Goal: Task Accomplishment & Management: Use online tool/utility

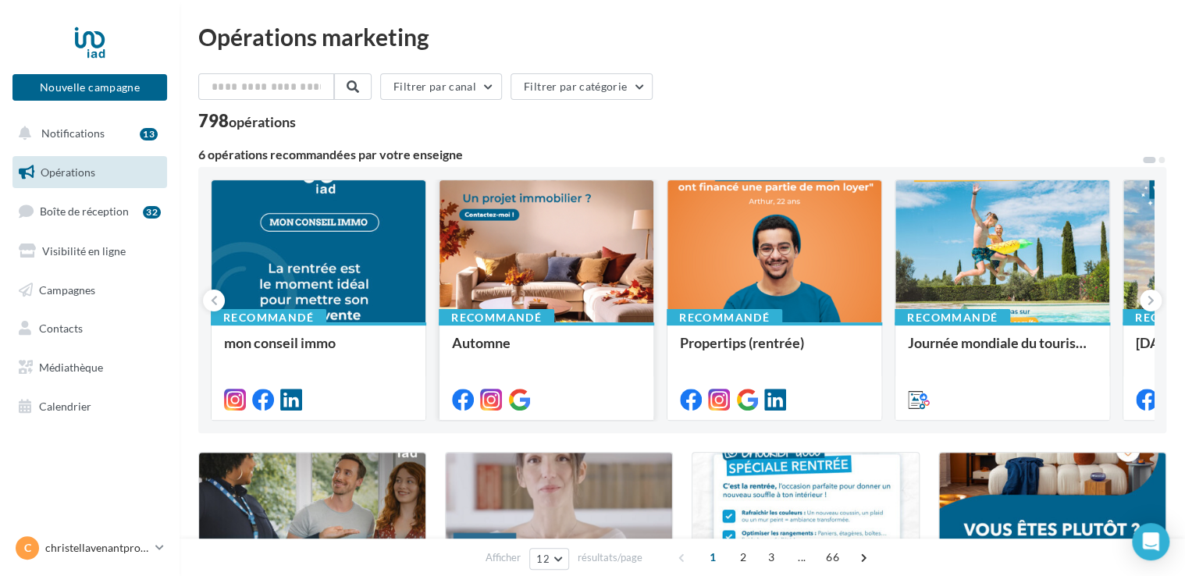
click at [543, 275] on div at bounding box center [547, 252] width 214 height 144
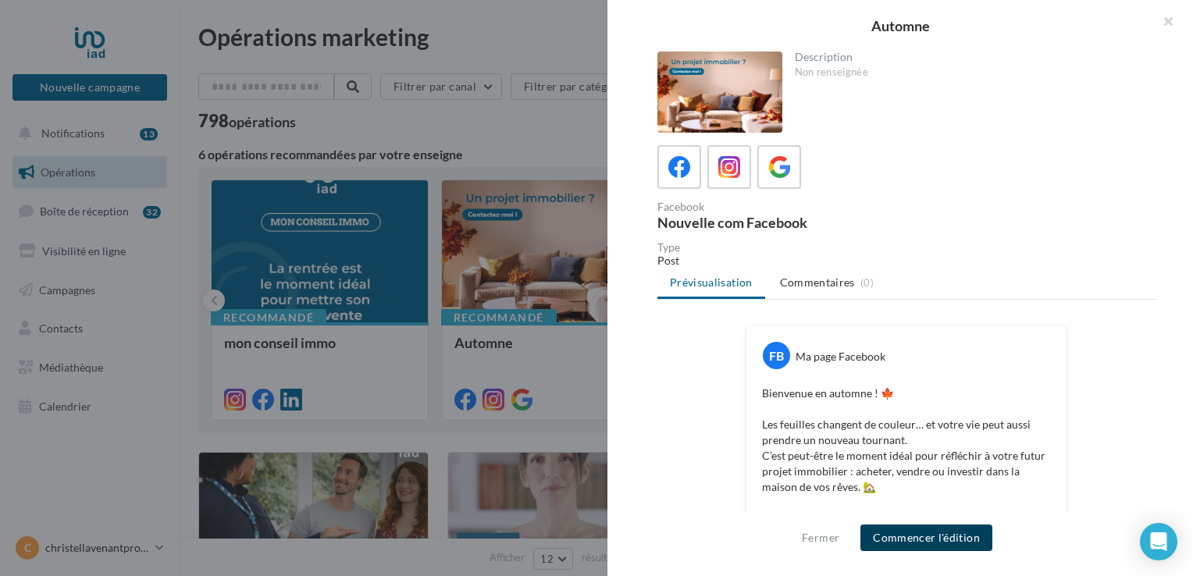
click at [903, 539] on button "Commencer l'édition" at bounding box center [926, 538] width 132 height 27
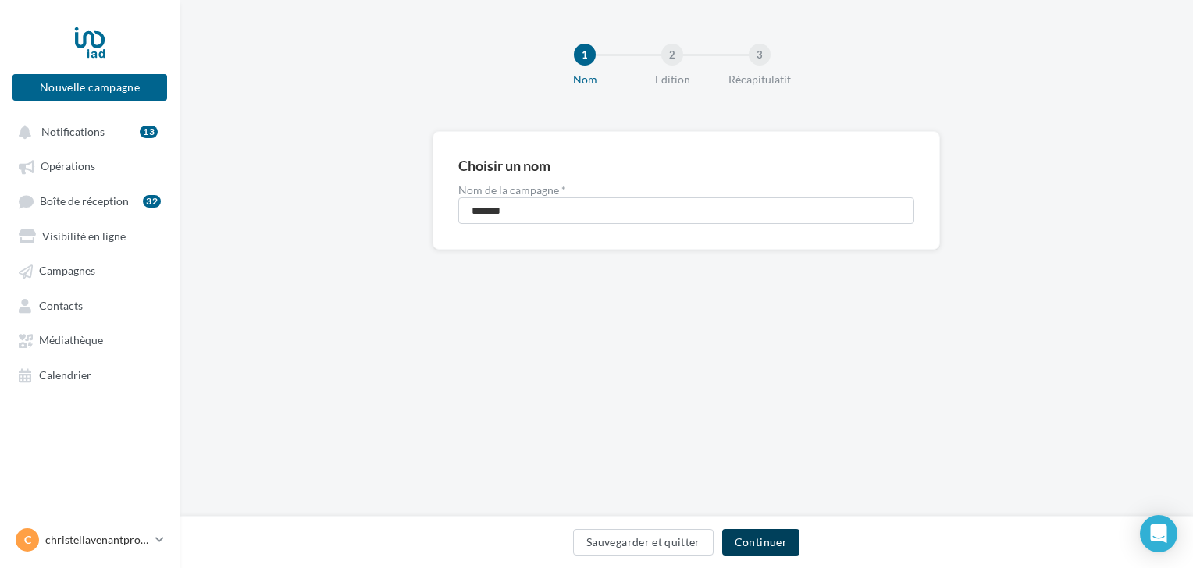
click at [743, 540] on button "Continuer" at bounding box center [760, 542] width 77 height 27
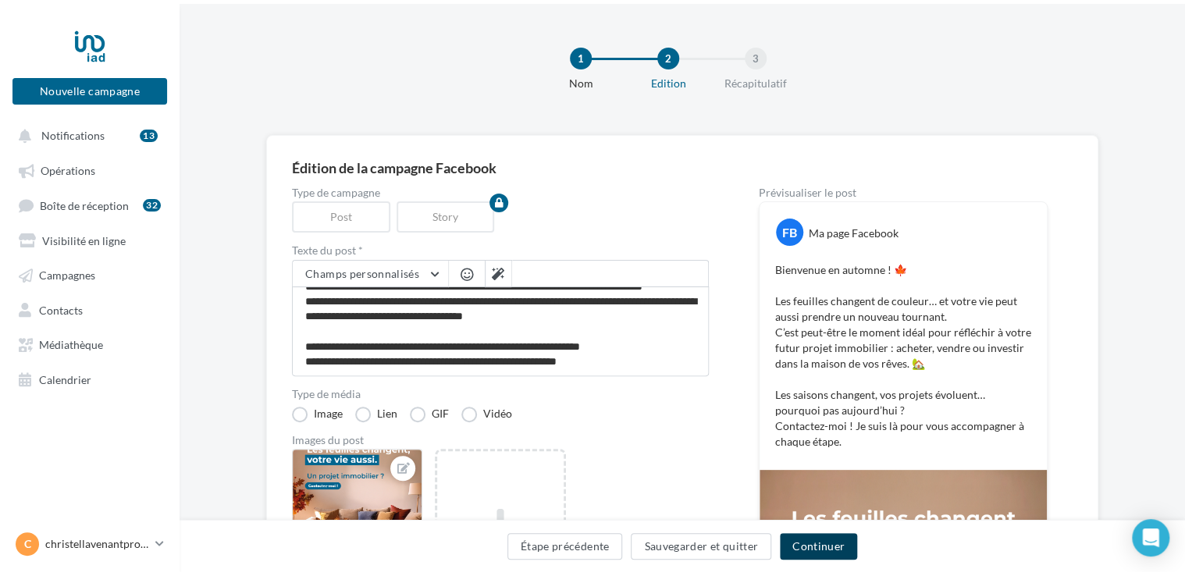
scroll to position [59, 0]
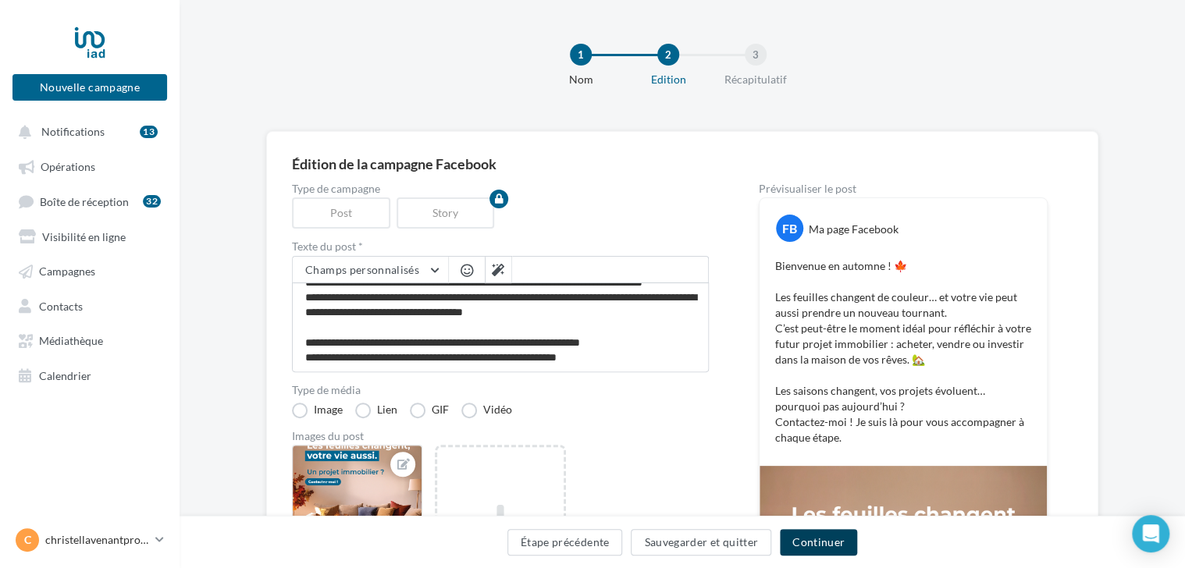
click at [799, 547] on button "Continuer" at bounding box center [818, 542] width 77 height 27
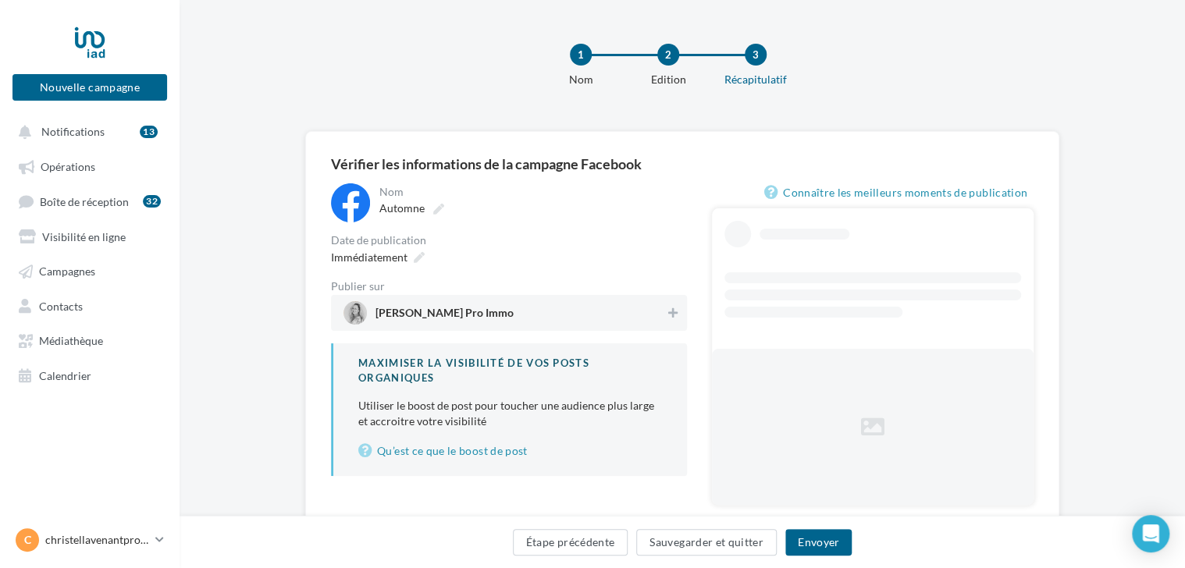
click at [439, 312] on span "Christel Lavenant Pro Immo" at bounding box center [445, 316] width 138 height 17
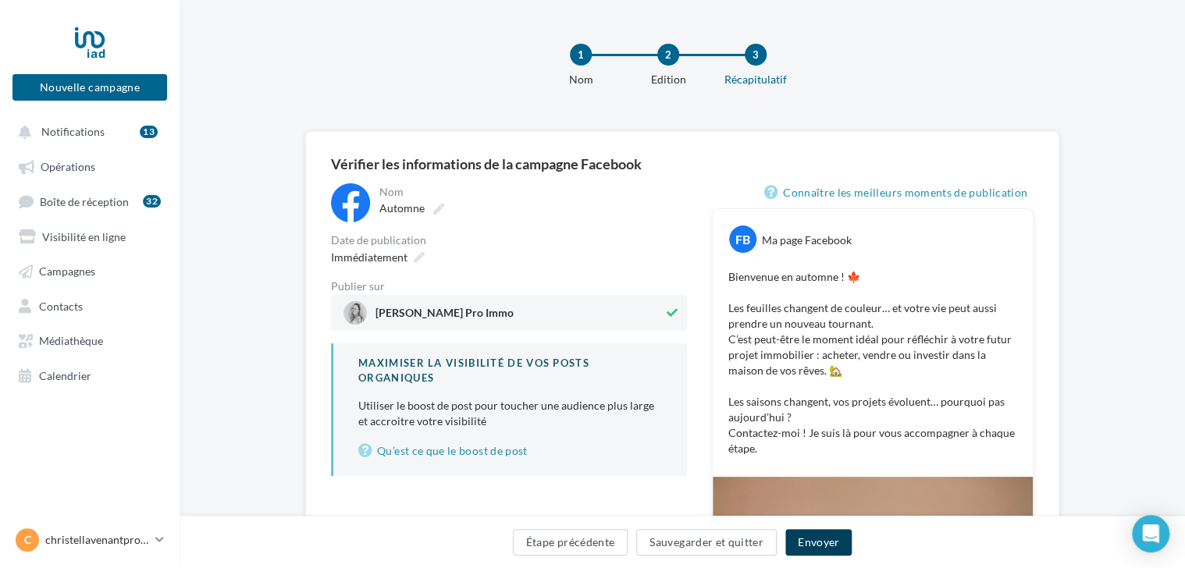
click at [814, 540] on button "Envoyer" at bounding box center [818, 542] width 66 height 27
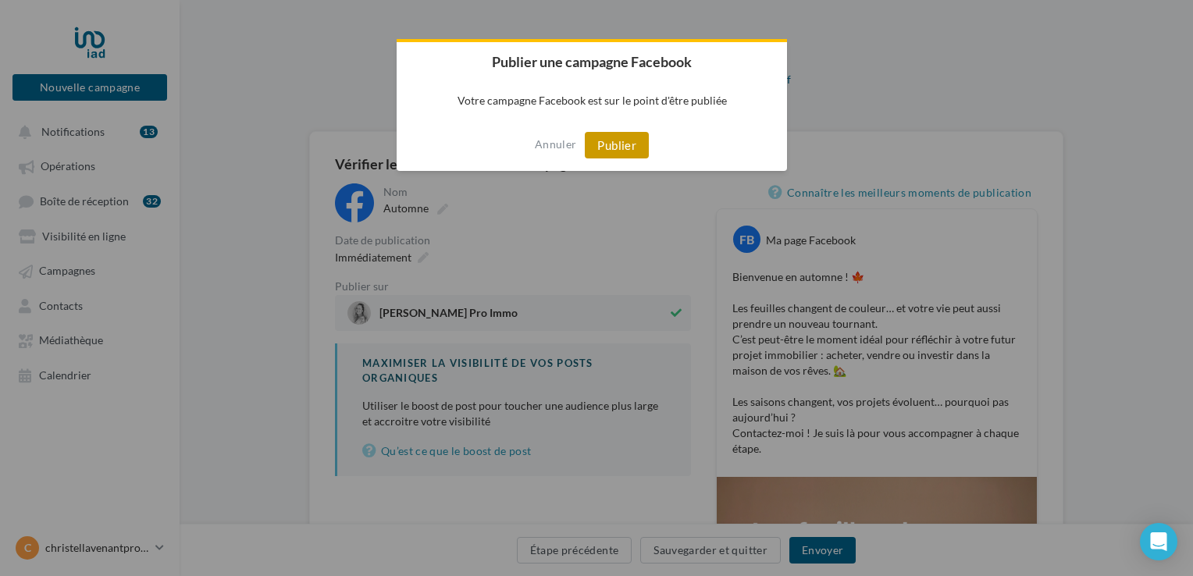
click at [619, 143] on button "Publier" at bounding box center [617, 145] width 64 height 27
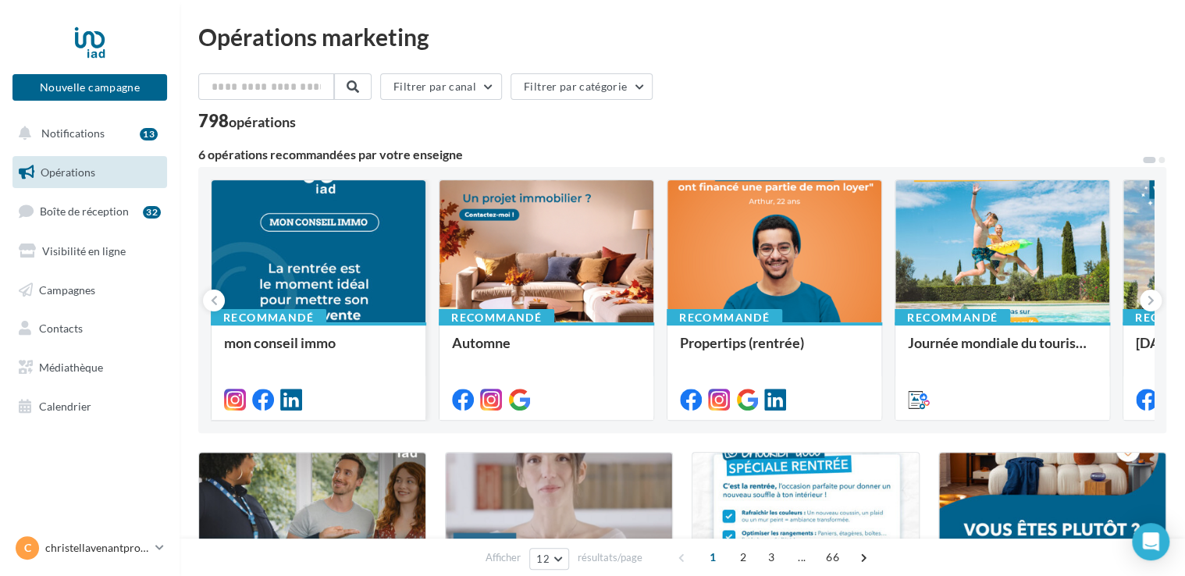
click at [301, 273] on div at bounding box center [319, 252] width 214 height 144
drag, startPoint x: 301, startPoint y: 273, endPoint x: 272, endPoint y: 266, distance: 30.5
click at [272, 266] on div at bounding box center [319, 252] width 214 height 144
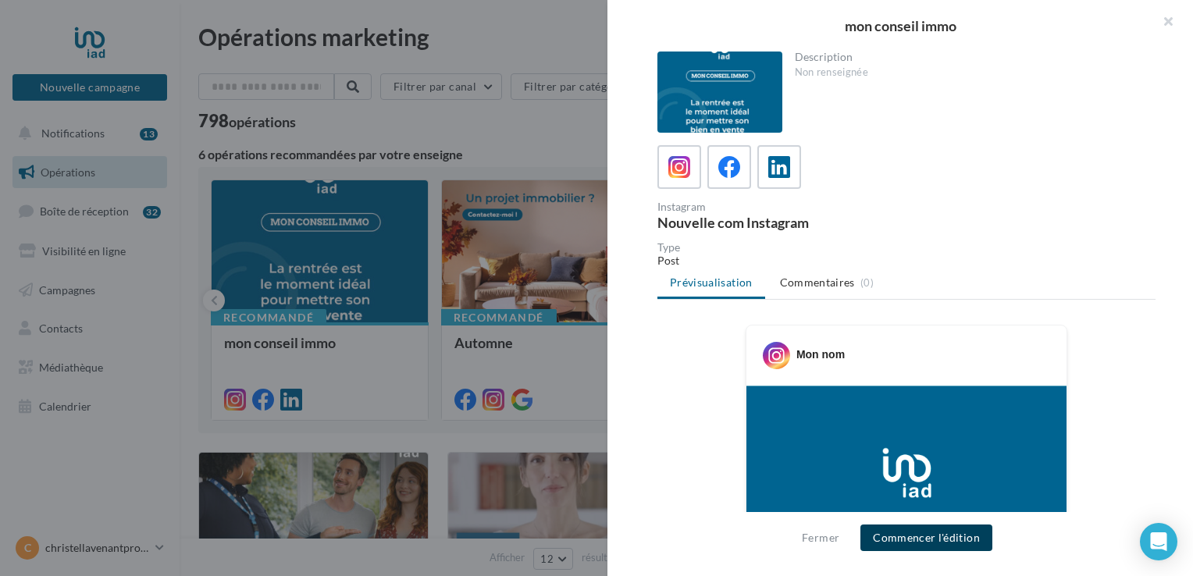
click at [885, 543] on button "Commencer l'édition" at bounding box center [926, 538] width 132 height 27
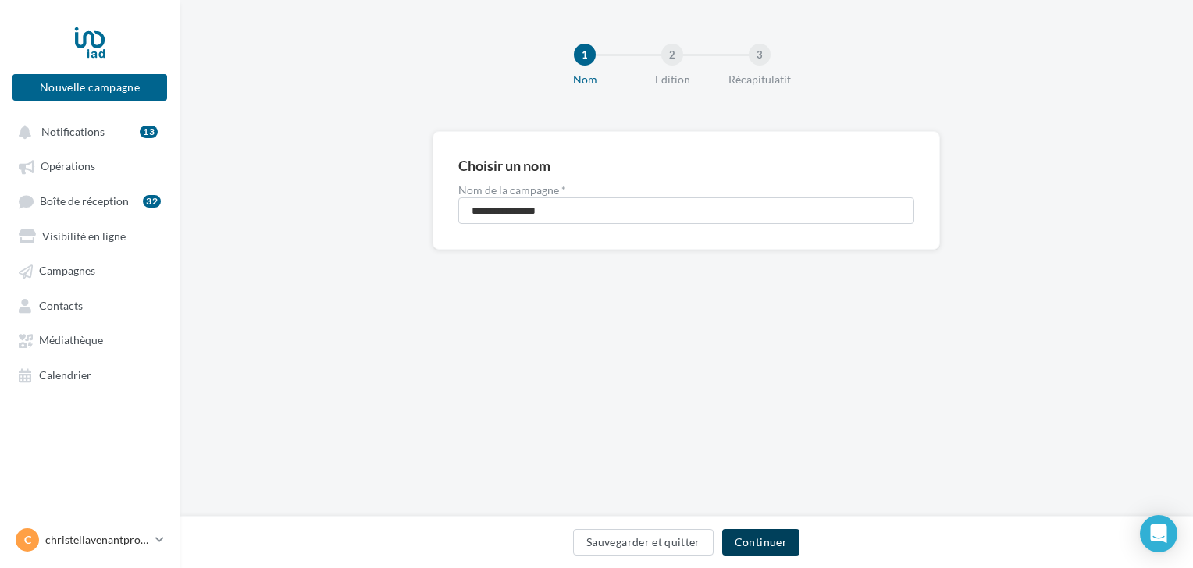
click at [767, 540] on button "Continuer" at bounding box center [760, 542] width 77 height 27
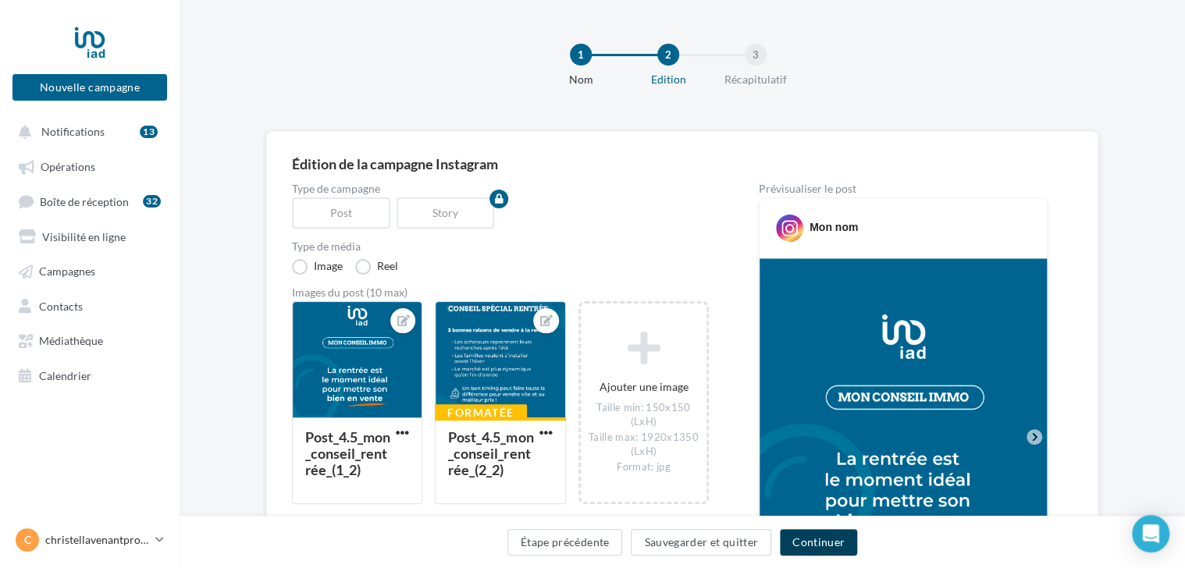
click at [813, 542] on button "Continuer" at bounding box center [818, 542] width 77 height 27
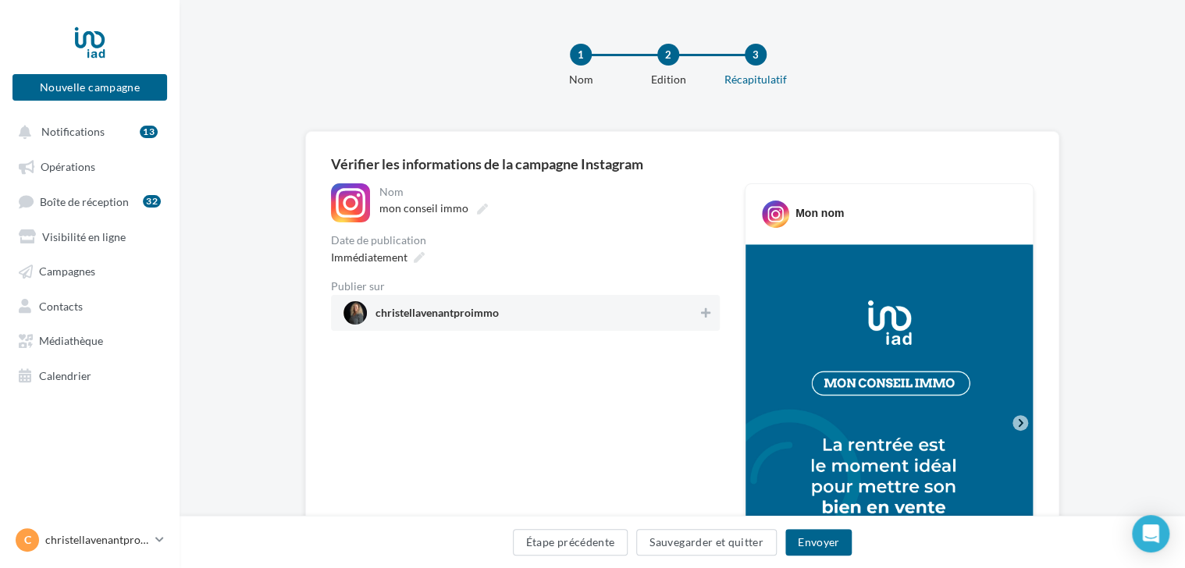
click at [454, 321] on span "christellavenantproimmo" at bounding box center [437, 316] width 123 height 17
click at [833, 547] on button "Envoyer" at bounding box center [818, 542] width 66 height 27
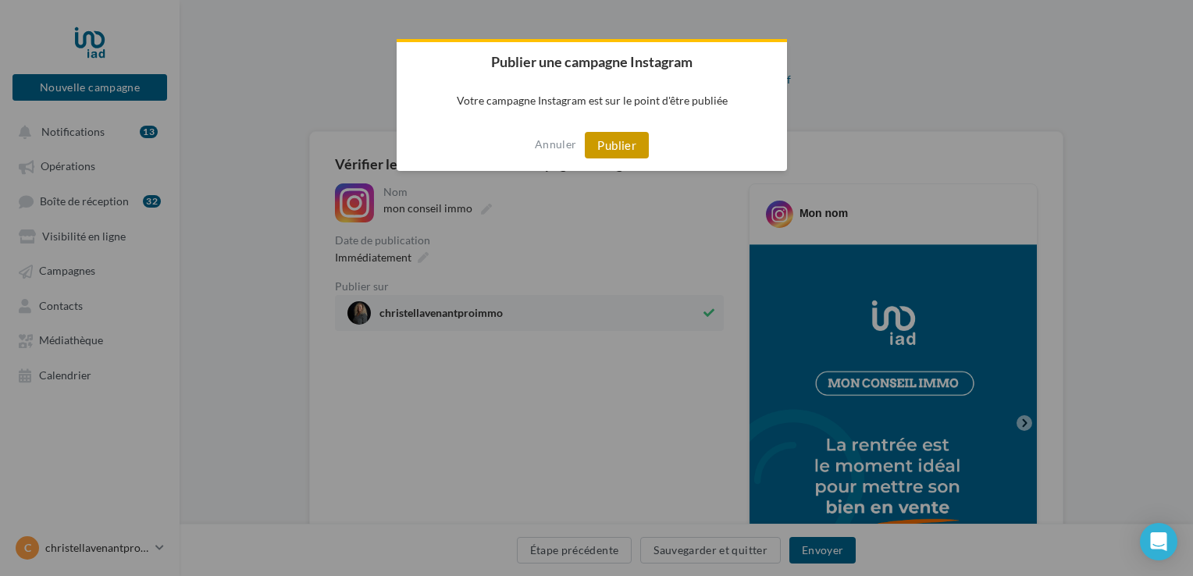
click at [625, 140] on button "Publier" at bounding box center [617, 145] width 64 height 27
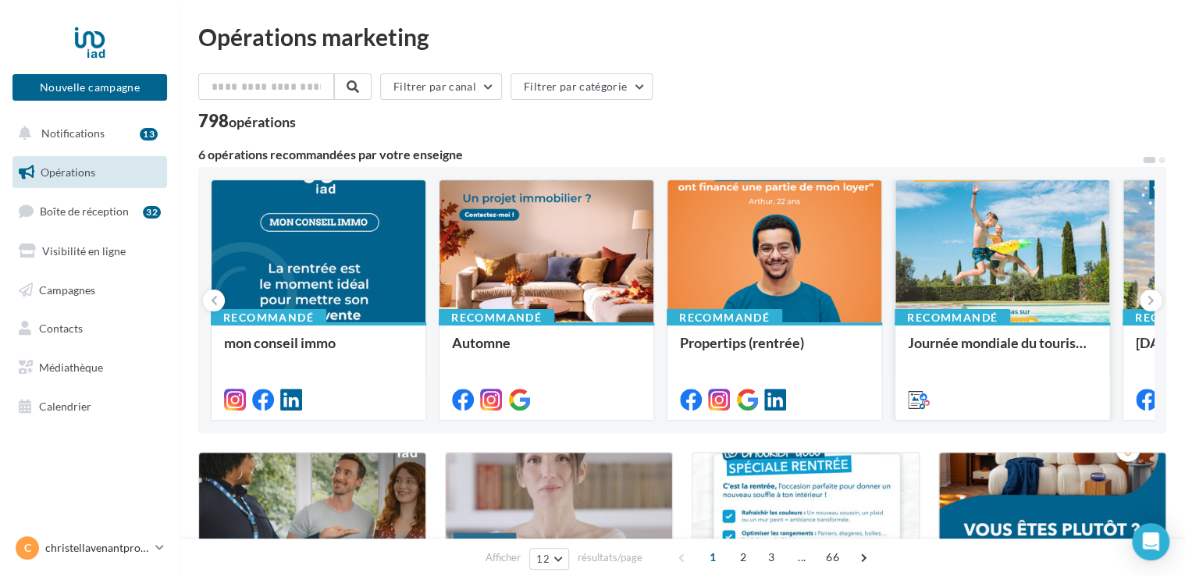
click at [1005, 260] on div at bounding box center [1003, 252] width 214 height 144
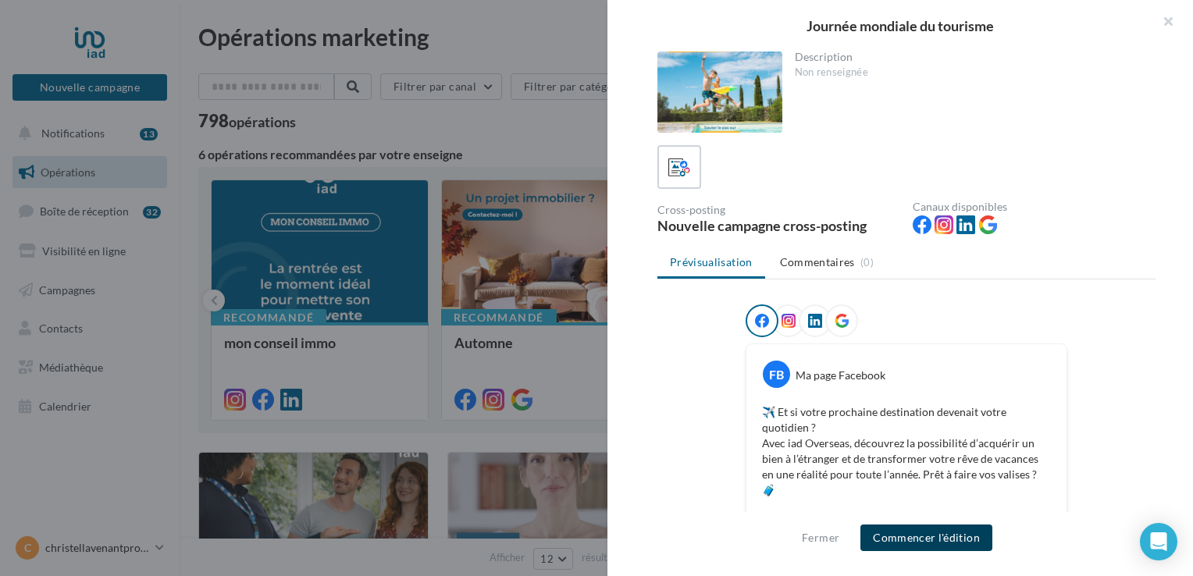
click at [935, 542] on button "Commencer l'édition" at bounding box center [926, 538] width 132 height 27
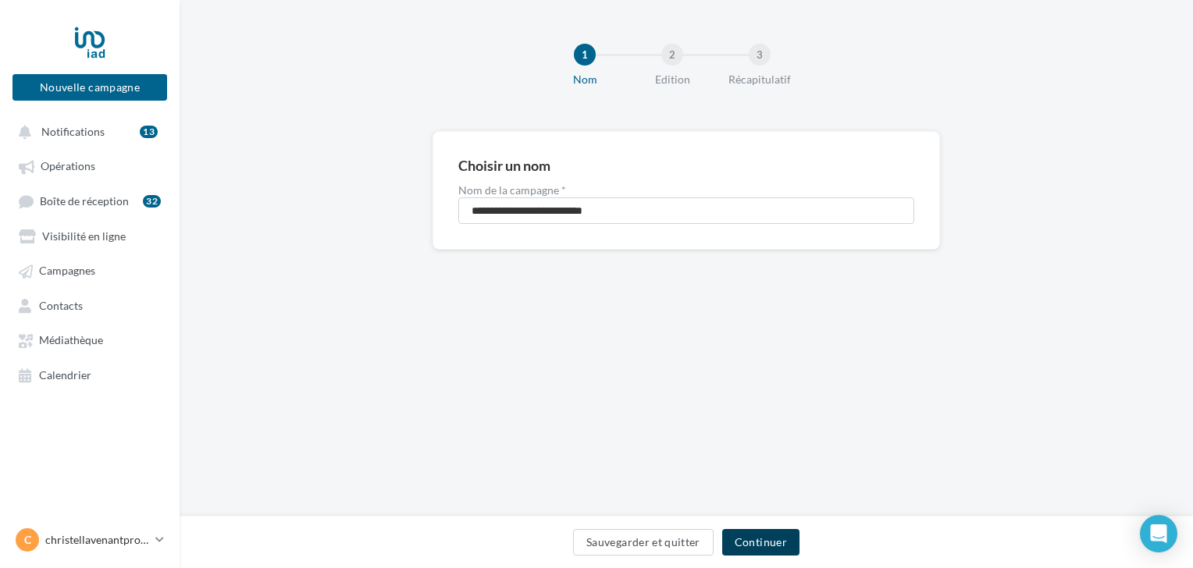
click at [760, 537] on button "Continuer" at bounding box center [760, 542] width 77 height 27
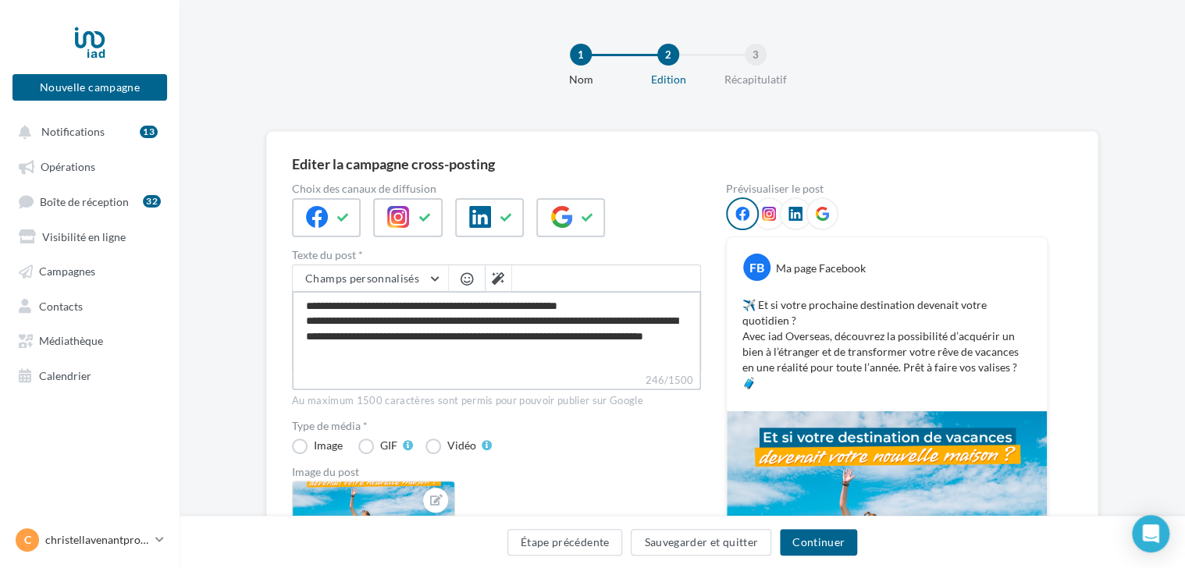
click at [634, 334] on textarea "**********" at bounding box center [496, 331] width 409 height 81
type textarea "**********"
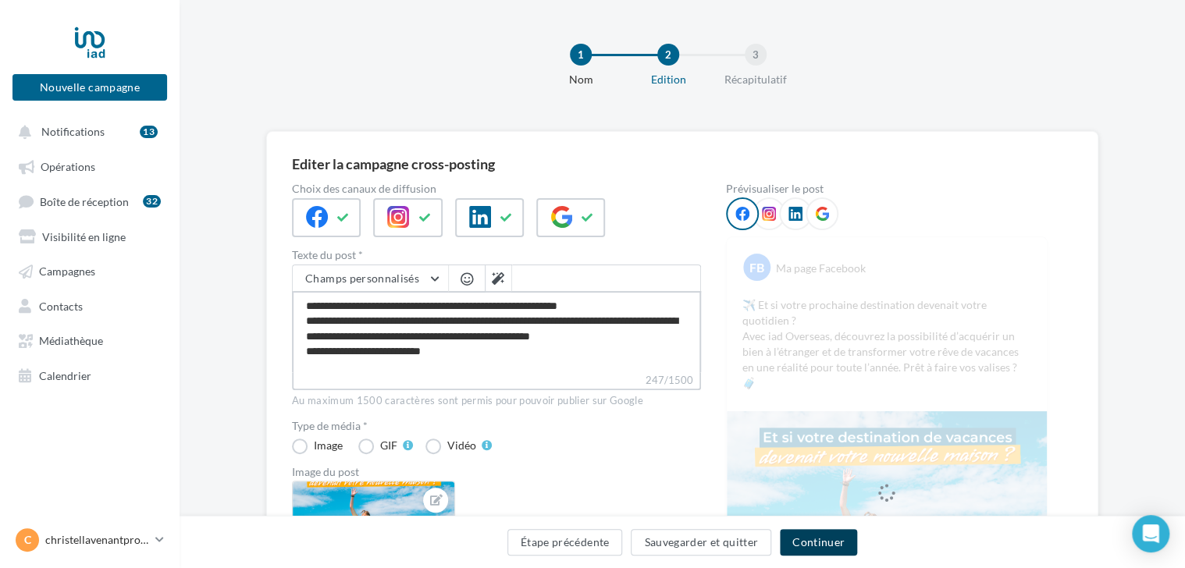
type textarea "**********"
click at [818, 536] on button "Continuer" at bounding box center [818, 542] width 77 height 27
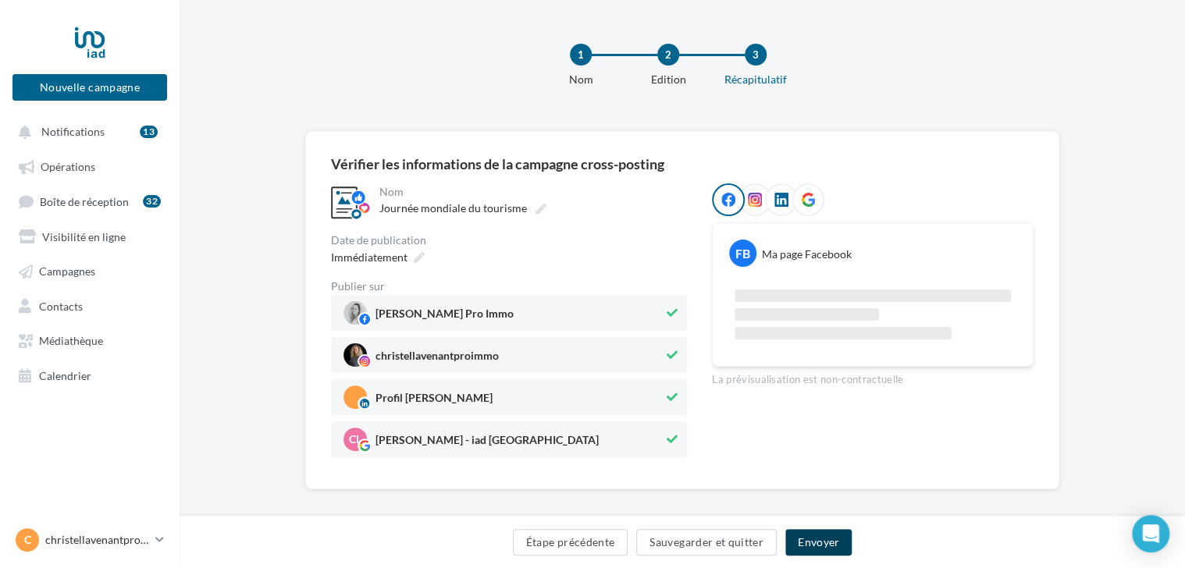
click at [818, 536] on button "Envoyer" at bounding box center [818, 542] width 66 height 27
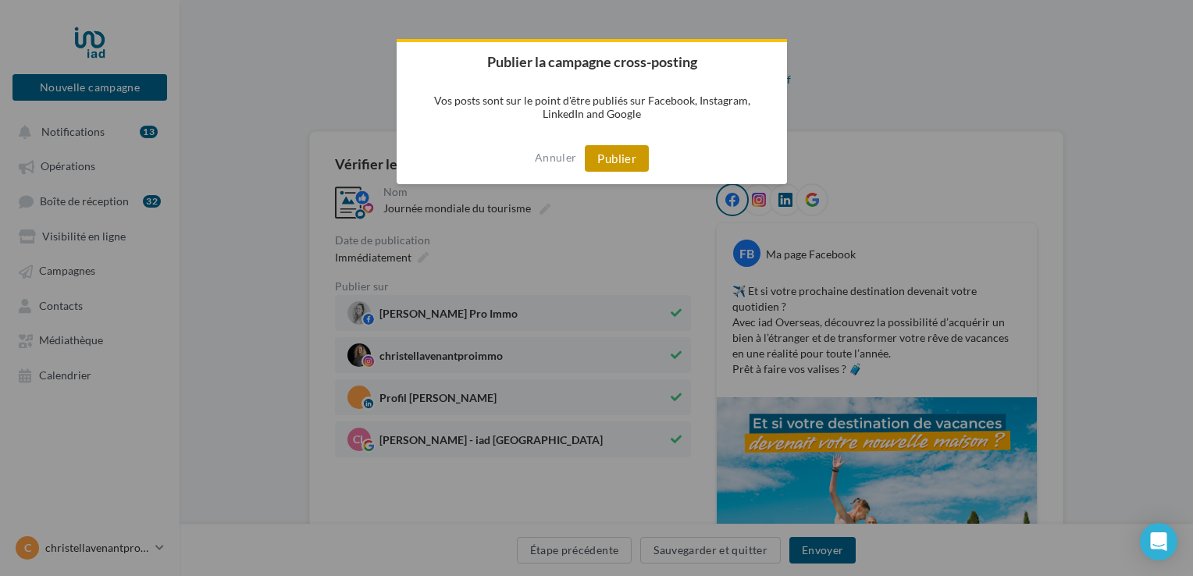
click at [623, 155] on button "Publier" at bounding box center [617, 158] width 64 height 27
